Goal: Information Seeking & Learning: Check status

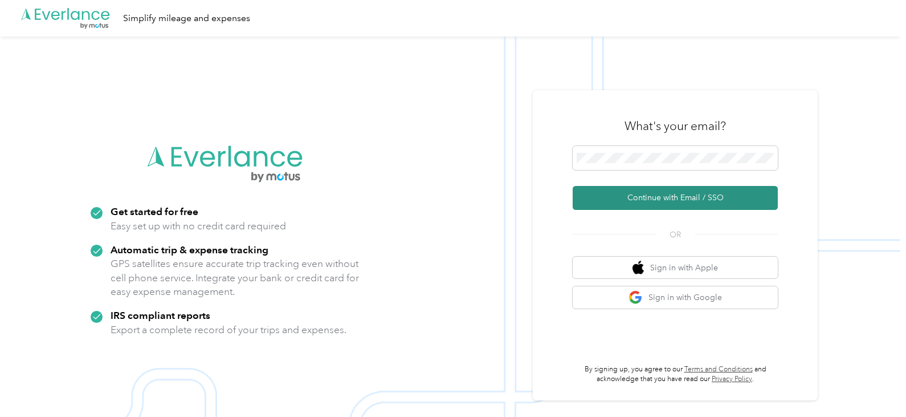
click at [716, 192] on button "Continue with Email / SSO" at bounding box center [675, 198] width 205 height 24
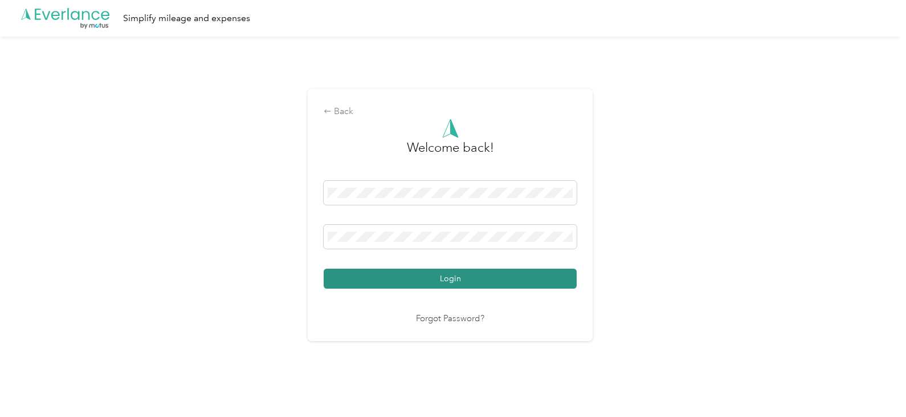
click at [475, 276] on button "Login" at bounding box center [450, 278] width 253 height 20
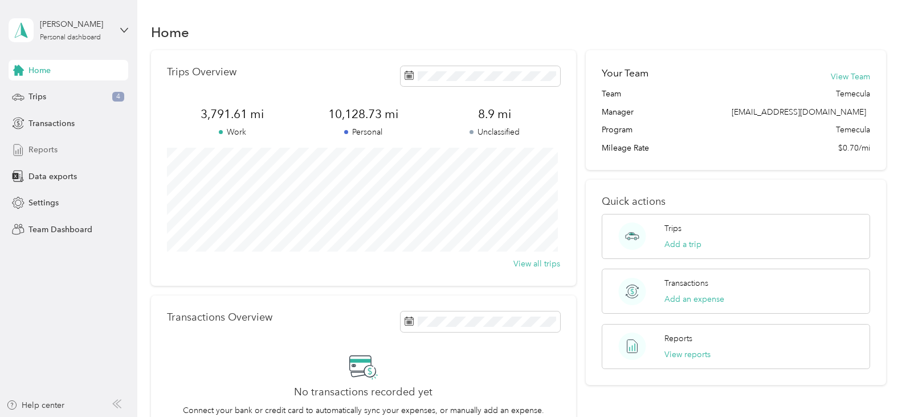
click at [52, 153] on span "Reports" at bounding box center [42, 150] width 29 height 12
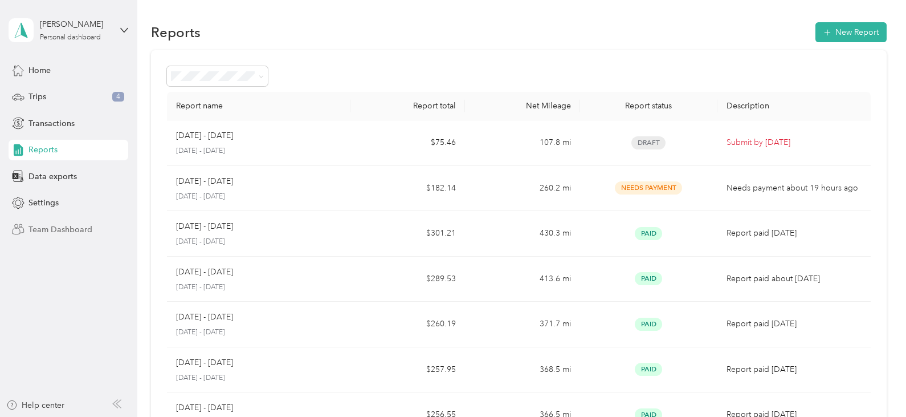
click at [60, 226] on span "Team Dashboard" at bounding box center [60, 229] width 64 height 12
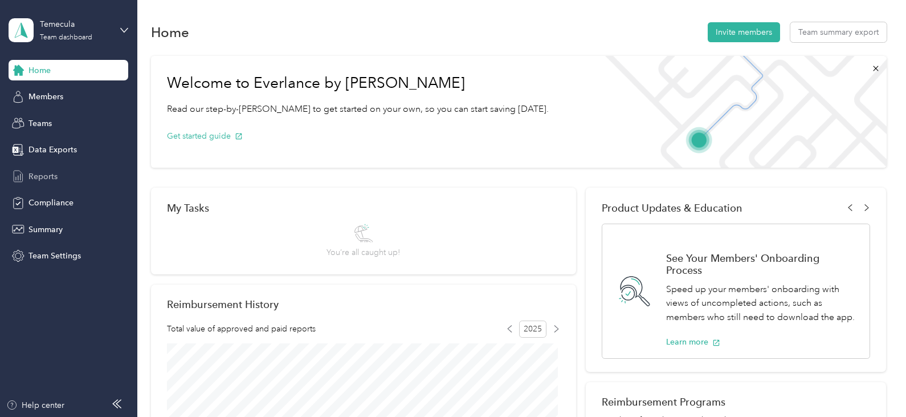
click at [47, 171] on span "Reports" at bounding box center [42, 176] width 29 height 12
